Goal: Task Accomplishment & Management: Manage account settings

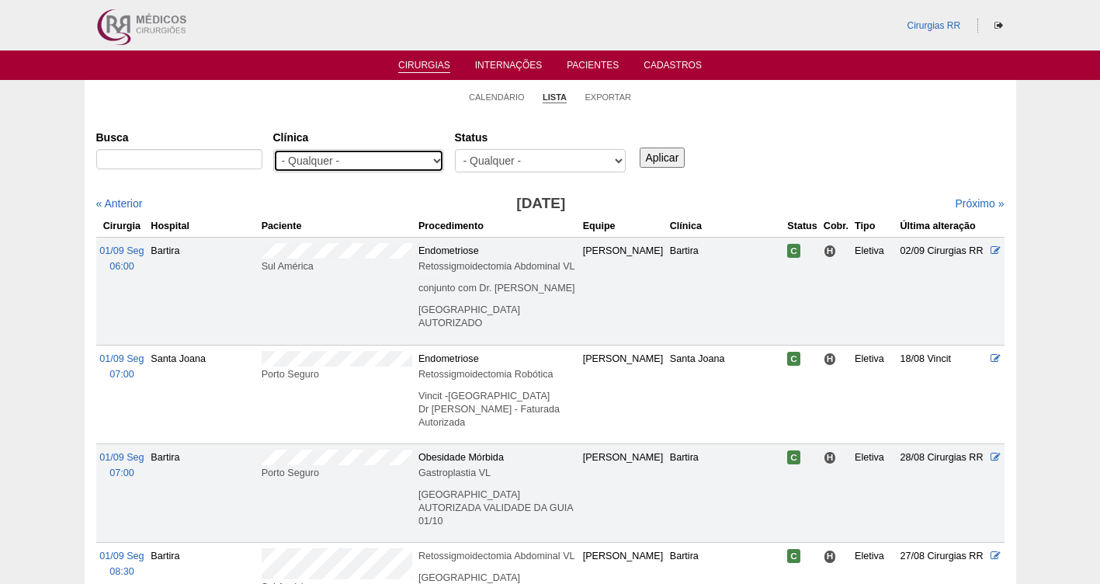
click at [383, 158] on select "- Qualquer - 6R Alphaville Assunção Bartira Brasil Christovão da Gama Cruz Azul…" at bounding box center [358, 160] width 171 height 23
click at [496, 100] on link "Calendário" at bounding box center [497, 98] width 56 height 12
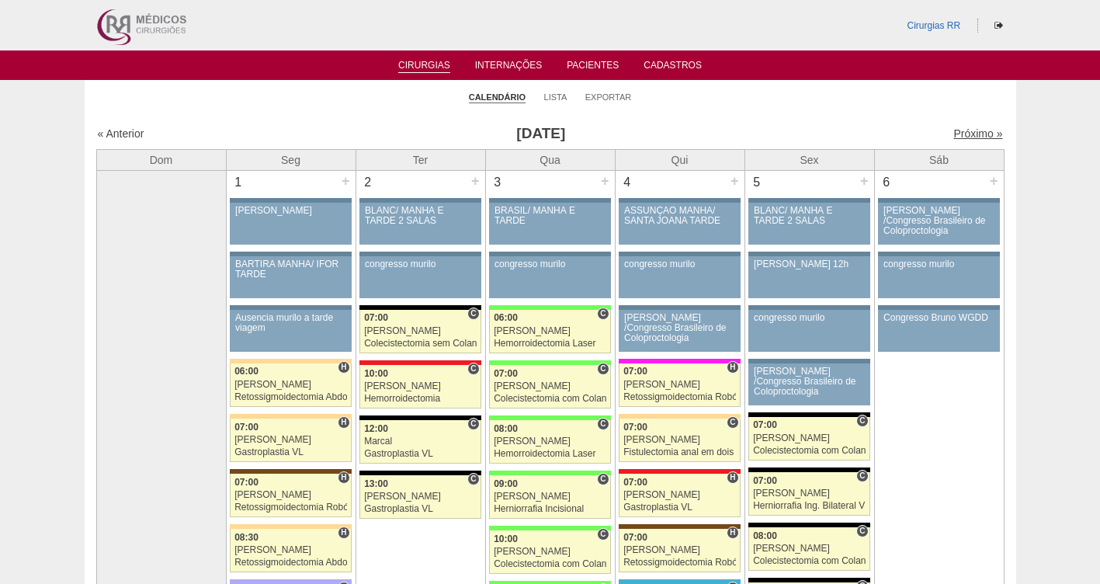
click at [966, 139] on link "Próximo »" at bounding box center [977, 133] width 49 height 12
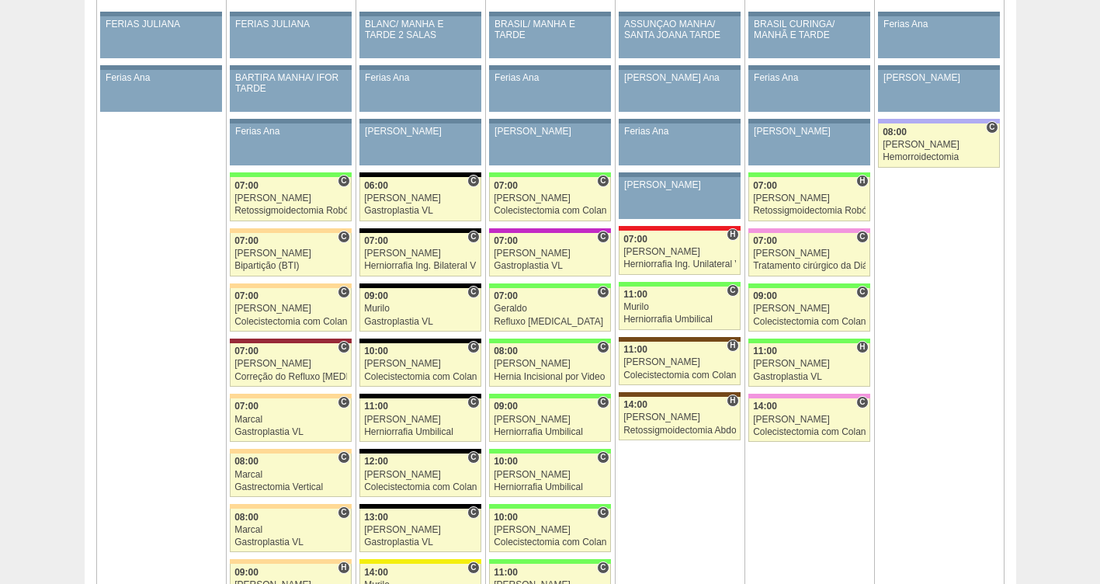
scroll to position [799, 0]
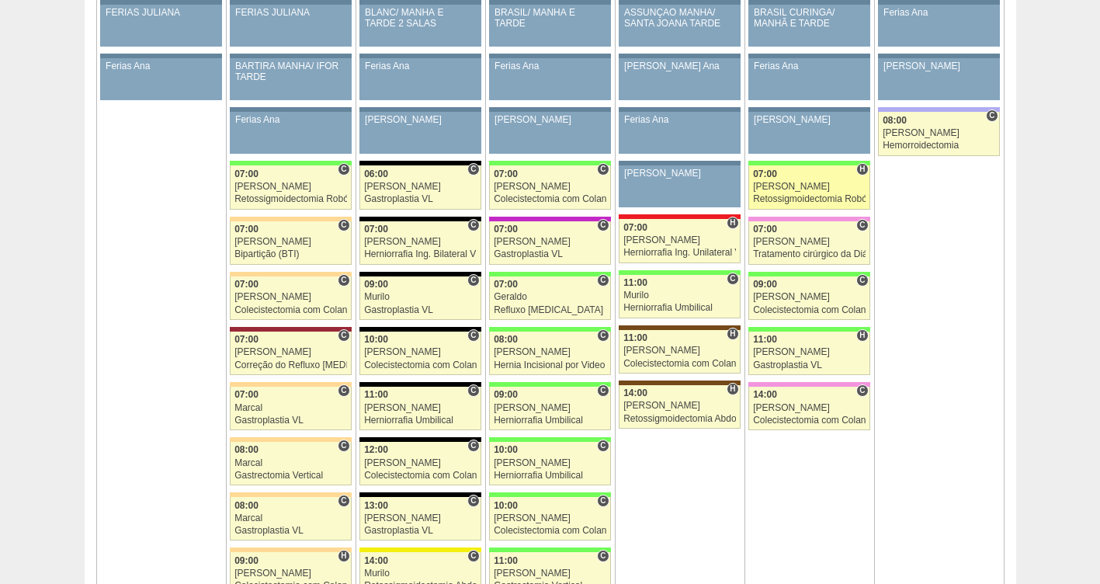
click at [784, 189] on div "[PERSON_NAME]" at bounding box center [809, 187] width 113 height 10
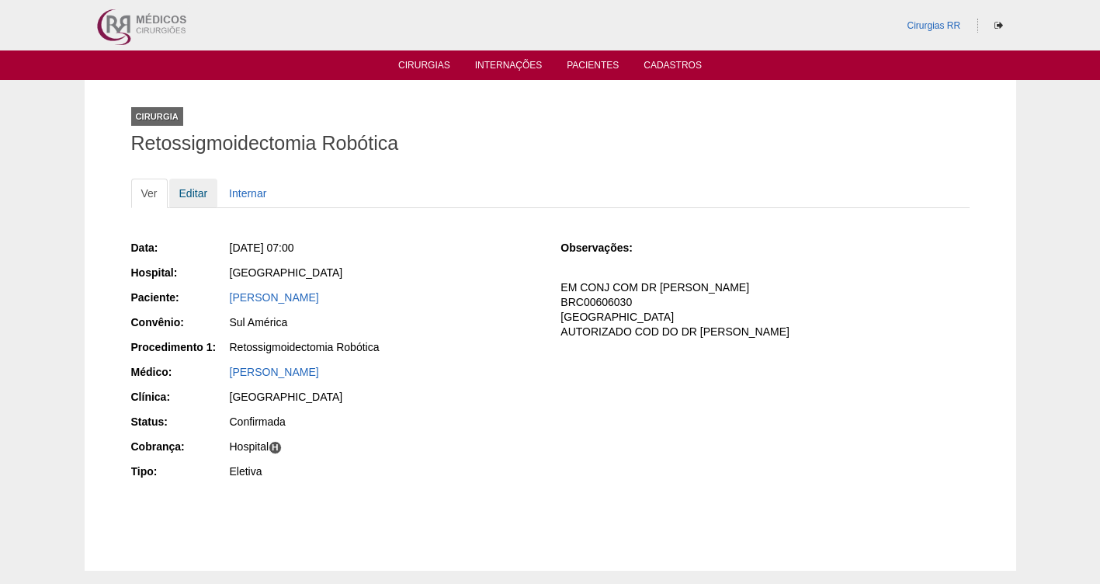
click at [195, 189] on link "Editar" at bounding box center [193, 193] width 49 height 29
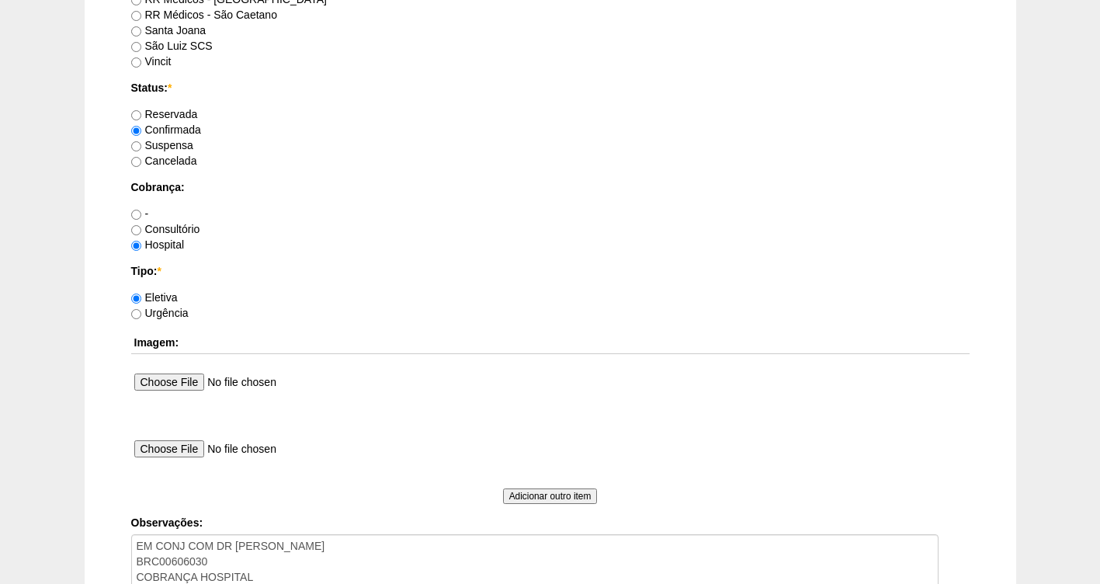
scroll to position [1416, 0]
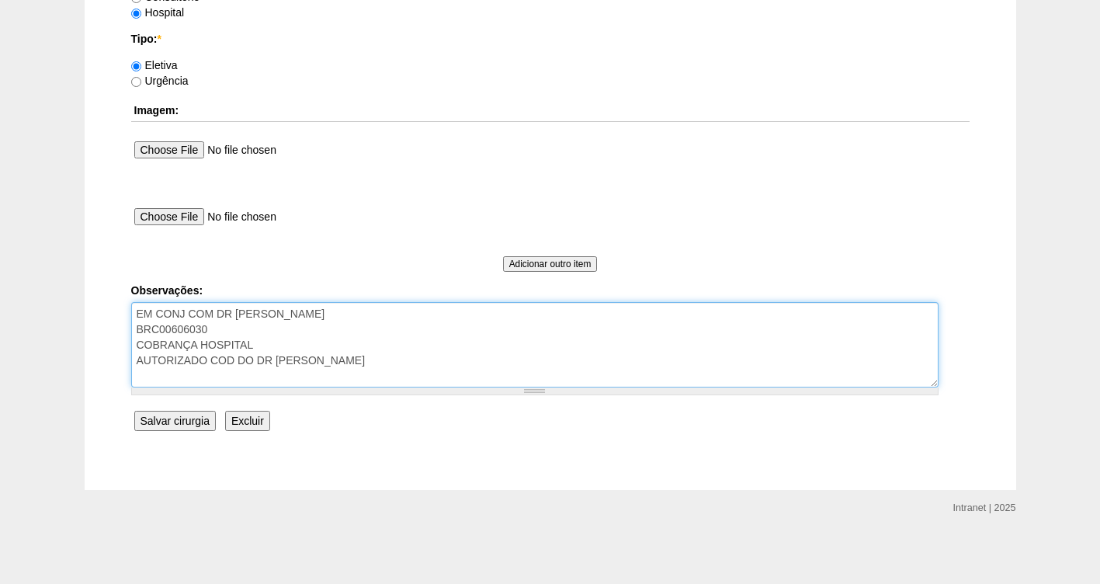
click at [383, 365] on textarea "EM CONJ COM DR [PERSON_NAME] BRC00606030 COBRANÇA HOSPITAL AUTORIZADO COD DO DR…" at bounding box center [534, 344] width 807 height 85
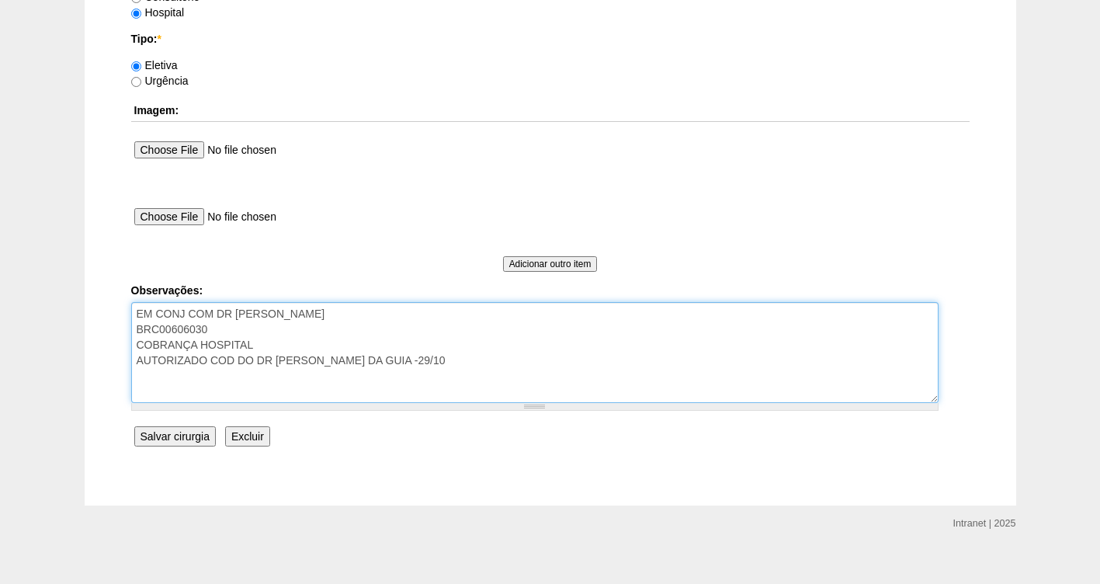
type textarea "EM CONJ COM DR [PERSON_NAME] BRC00606030 COBRANÇA HOSPITAL AUTORIZADO COD DO DR…"
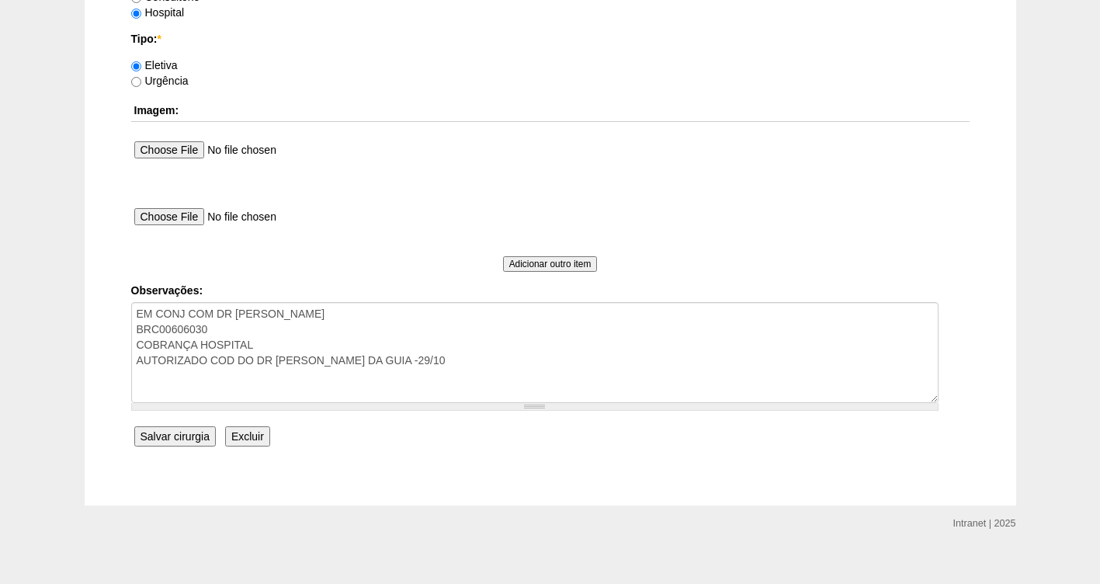
click at [172, 431] on input "Salvar cirurgia" at bounding box center [174, 436] width 81 height 20
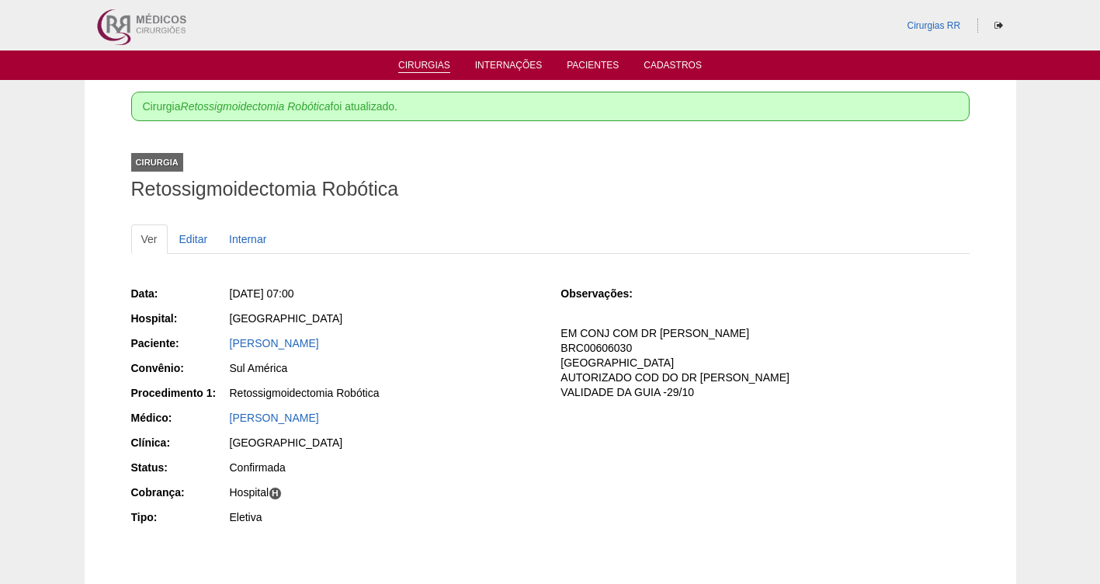
click at [419, 68] on link "Cirurgias" at bounding box center [424, 66] width 52 height 13
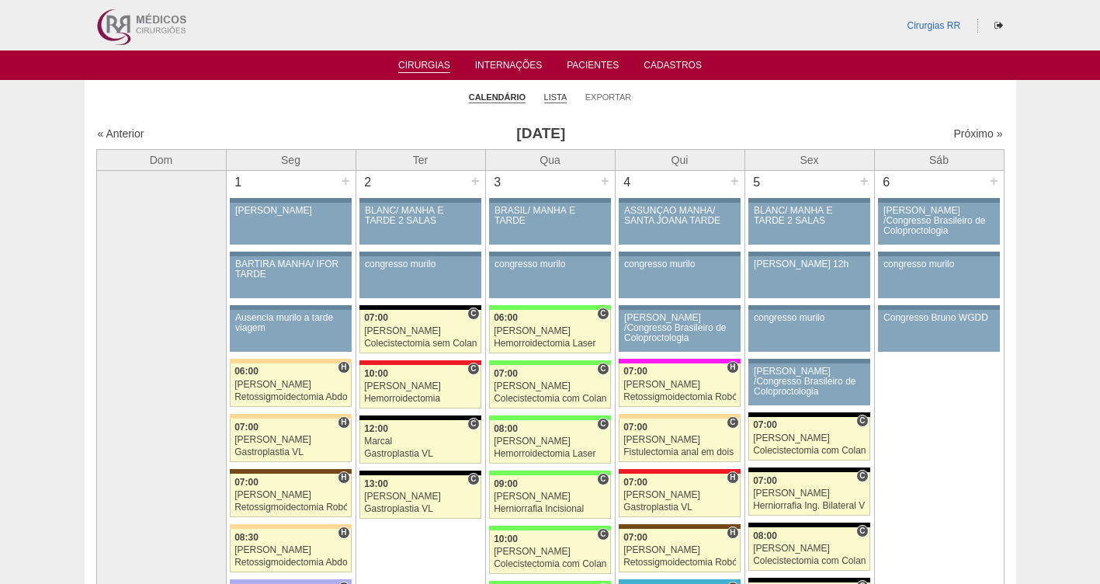
click at [557, 100] on link "Lista" at bounding box center [555, 98] width 23 height 12
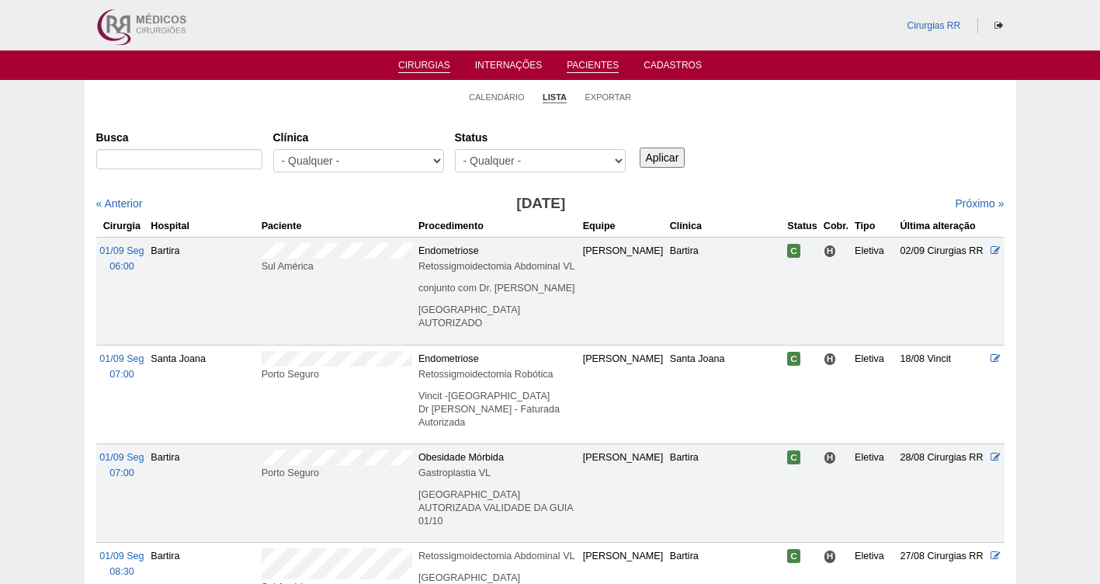
click at [588, 61] on link "Pacientes" at bounding box center [593, 66] width 52 height 13
click at [578, 65] on link "Pacientes" at bounding box center [593, 66] width 52 height 13
click at [597, 65] on link "Pacientes" at bounding box center [593, 66] width 52 height 13
click at [154, 164] on input "Busca" at bounding box center [179, 159] width 166 height 20
paste input "LARISSA VASQUES SOUZA"
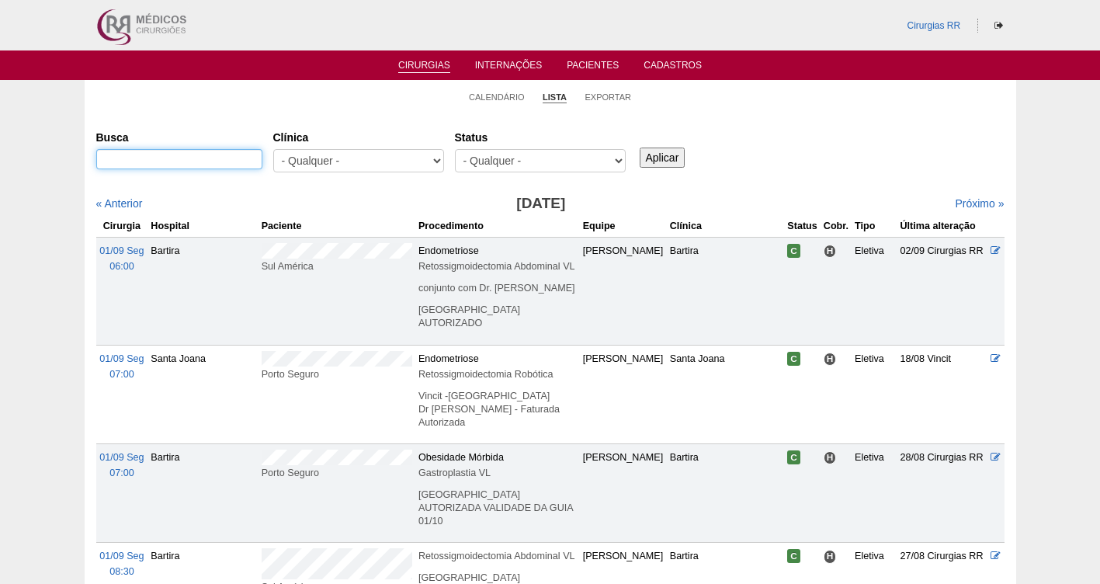
type input "LARISSA VASQUES SOUZA"
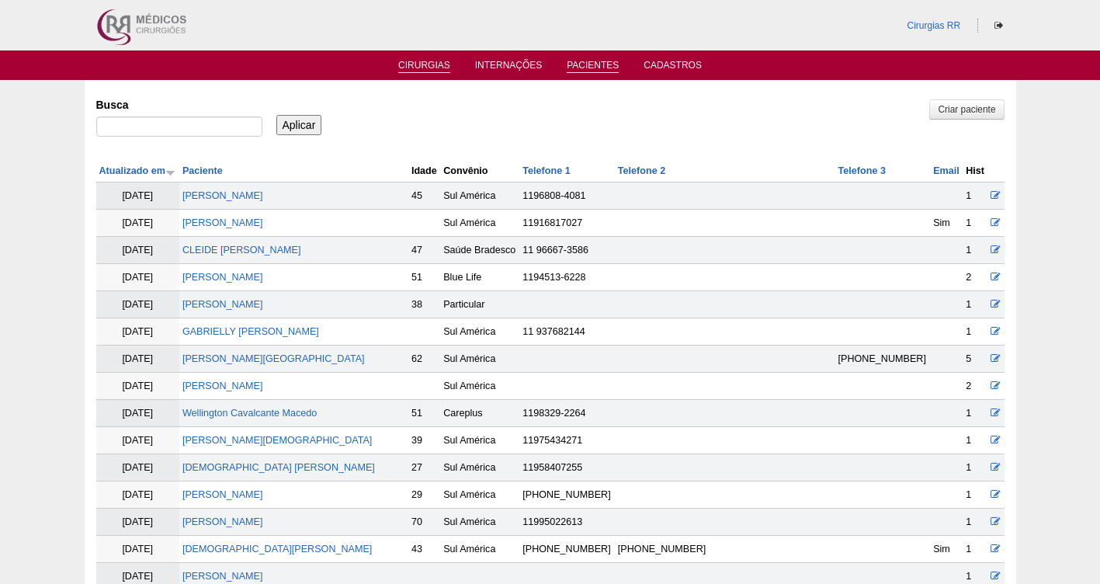
click at [425, 61] on link "Cirurgias" at bounding box center [424, 66] width 52 height 13
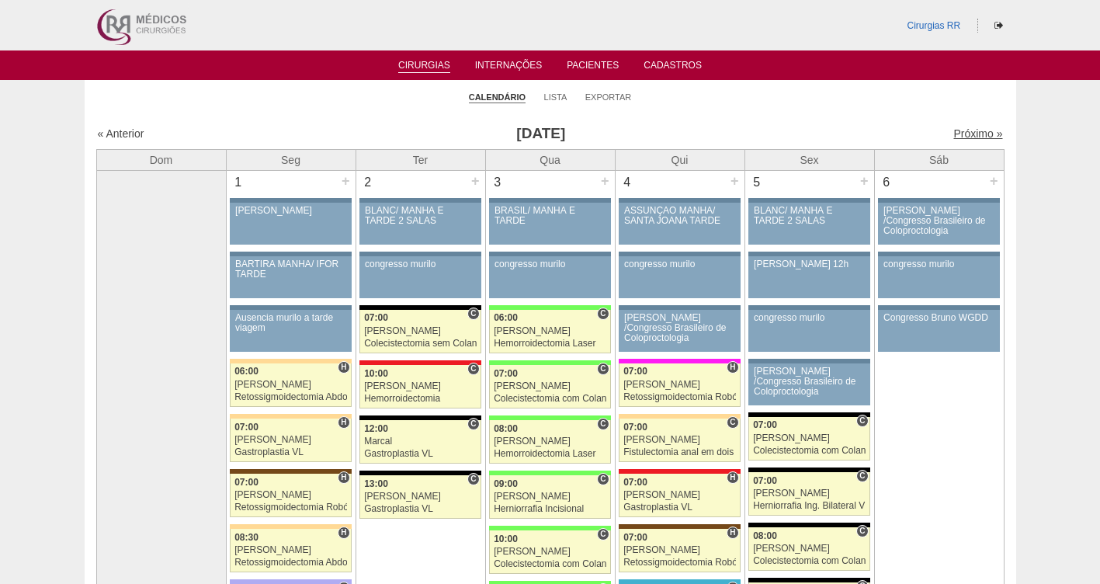
click at [962, 135] on link "Próximo »" at bounding box center [977, 133] width 49 height 12
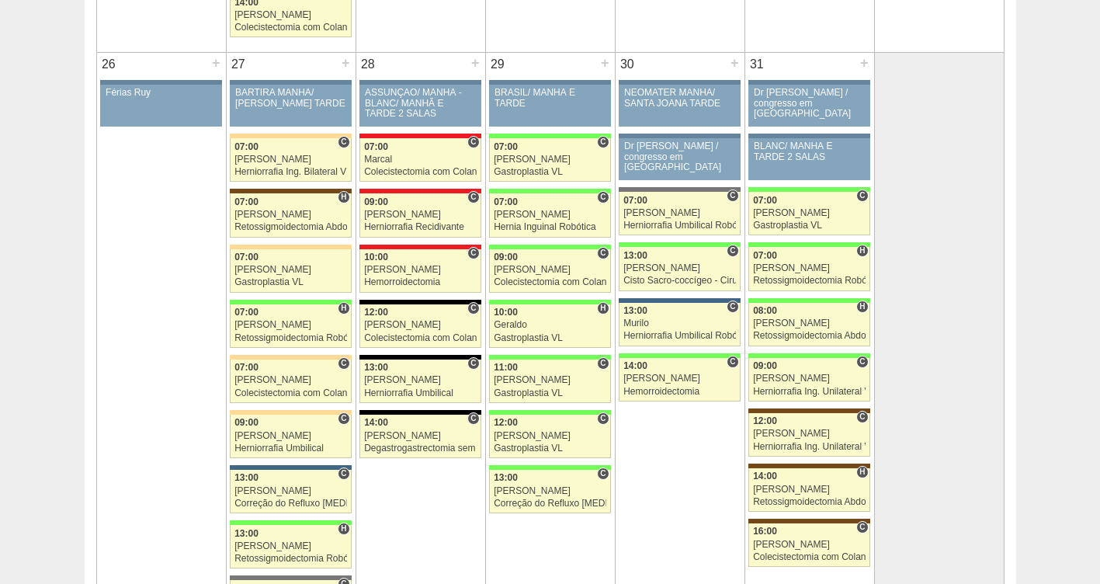
scroll to position [2984, 0]
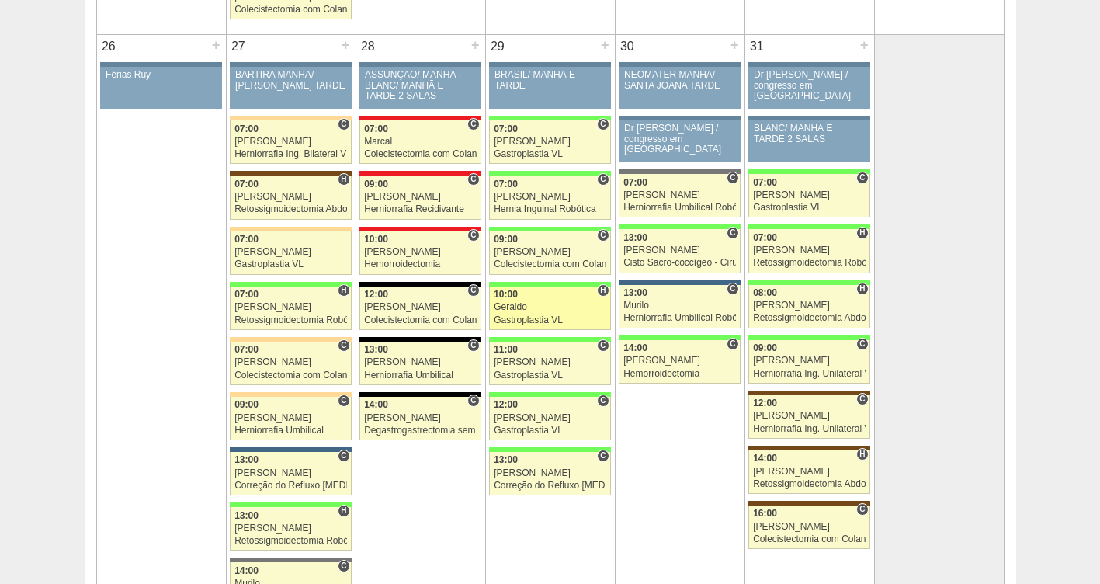
click at [520, 317] on div "Gastroplastia VL" at bounding box center [550, 320] width 113 height 10
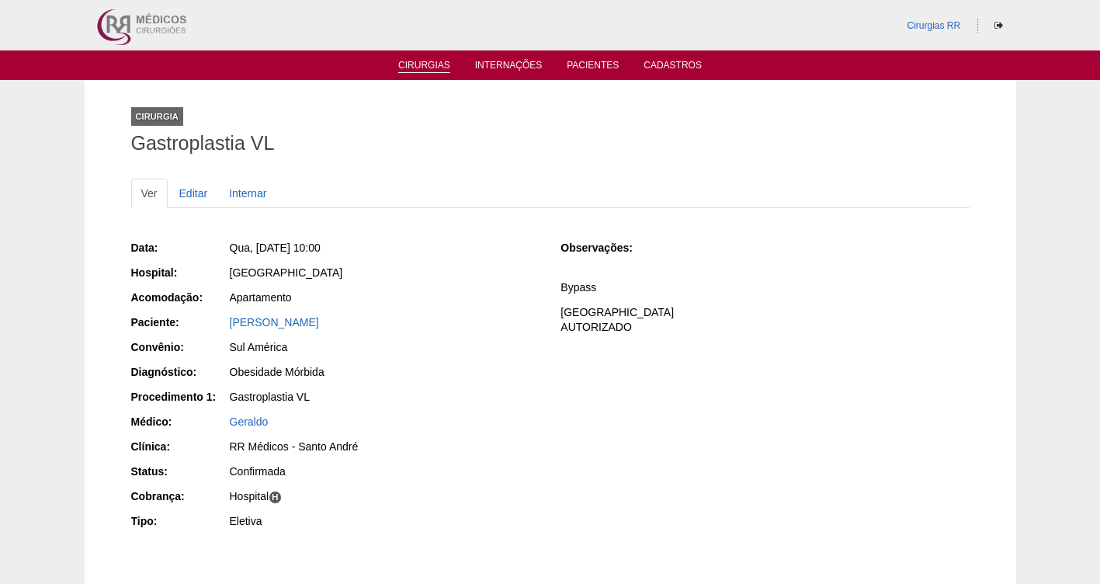
click at [421, 68] on link "Cirurgias" at bounding box center [424, 66] width 52 height 13
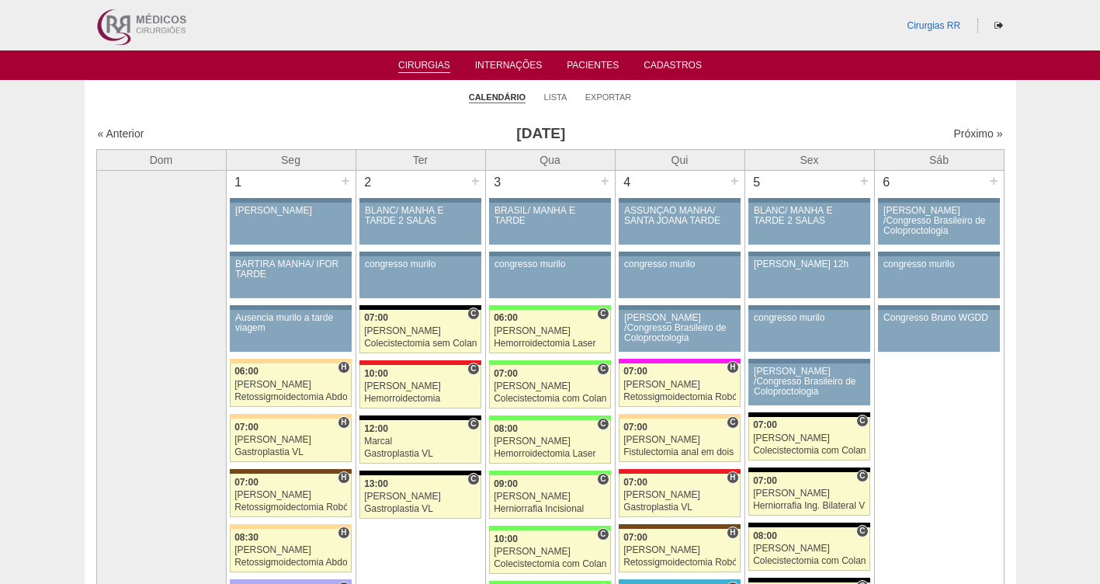
click at [959, 127] on div "Próximo »" at bounding box center [893, 134] width 217 height 16
click at [953, 134] on link "Próximo »" at bounding box center [977, 133] width 49 height 12
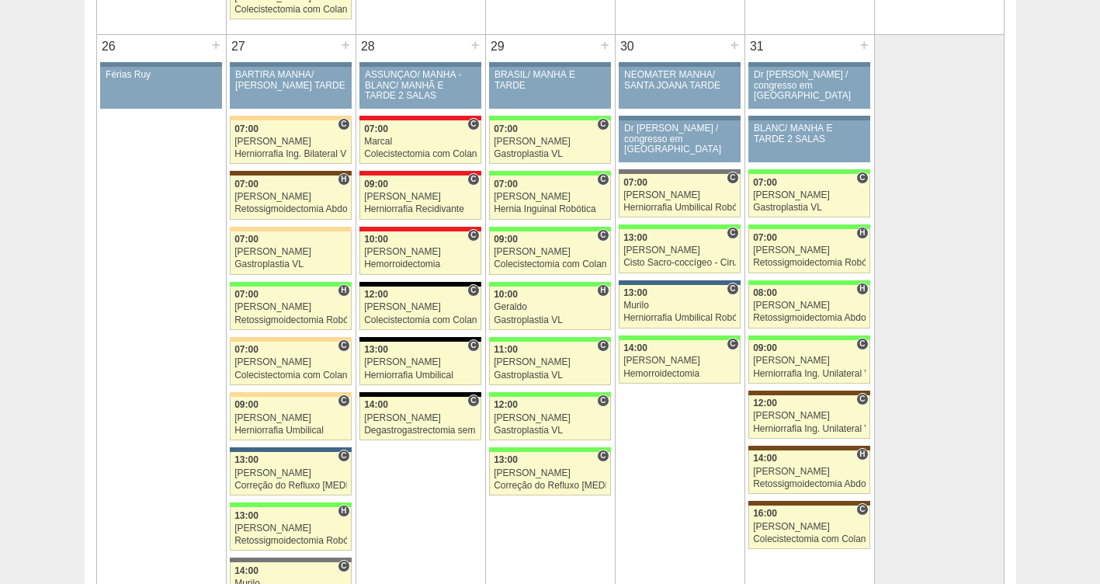
scroll to position [2996, 0]
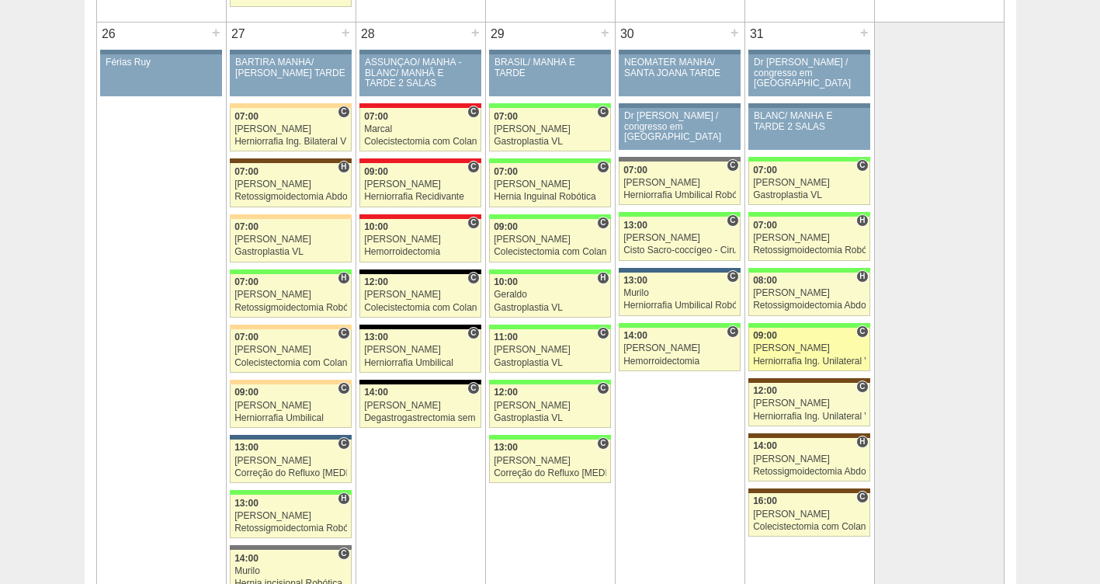
click at [789, 338] on div "09:00" at bounding box center [809, 336] width 113 height 10
